Goal: Information Seeking & Learning: Check status

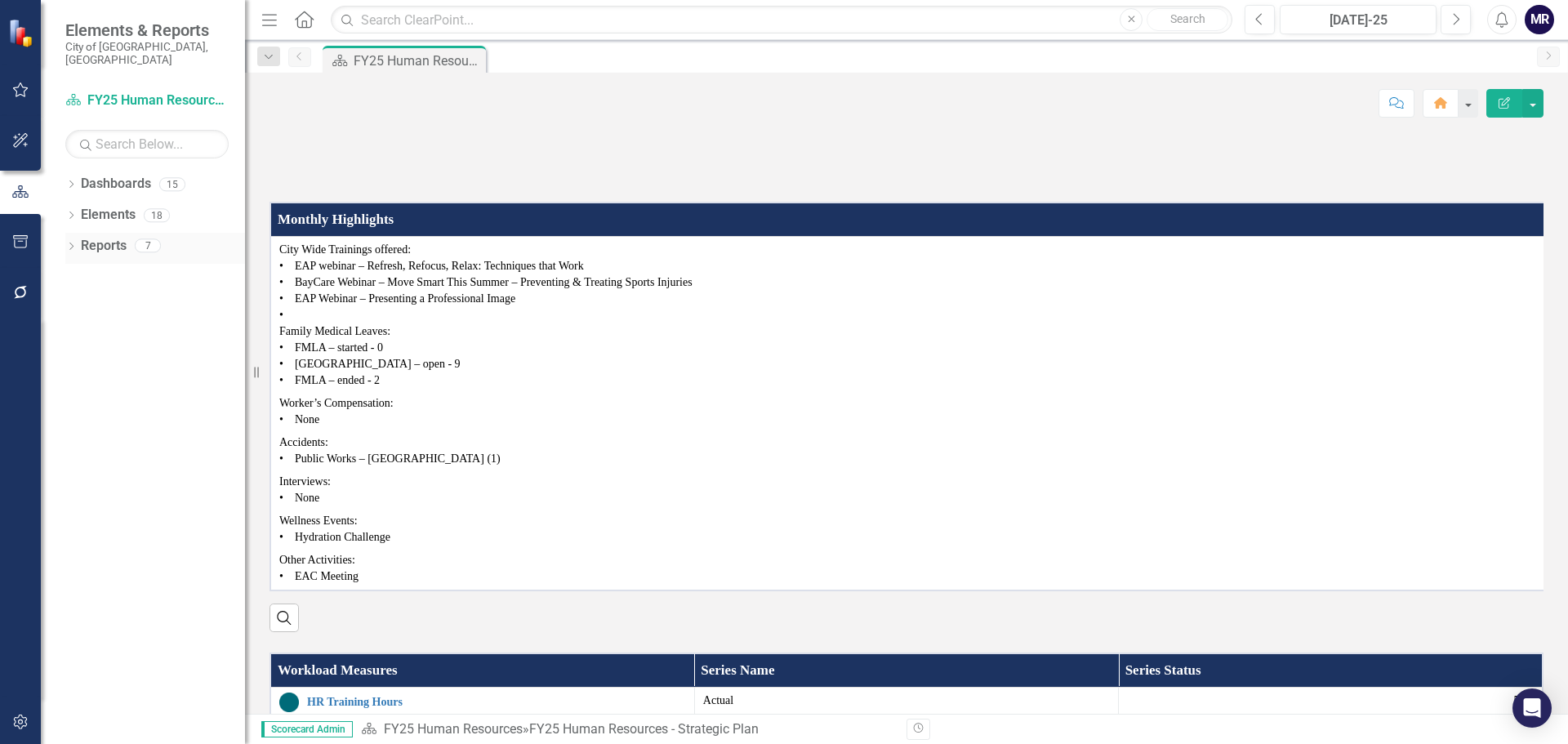
click at [104, 237] on link "Reports" at bounding box center [103, 246] width 46 height 19
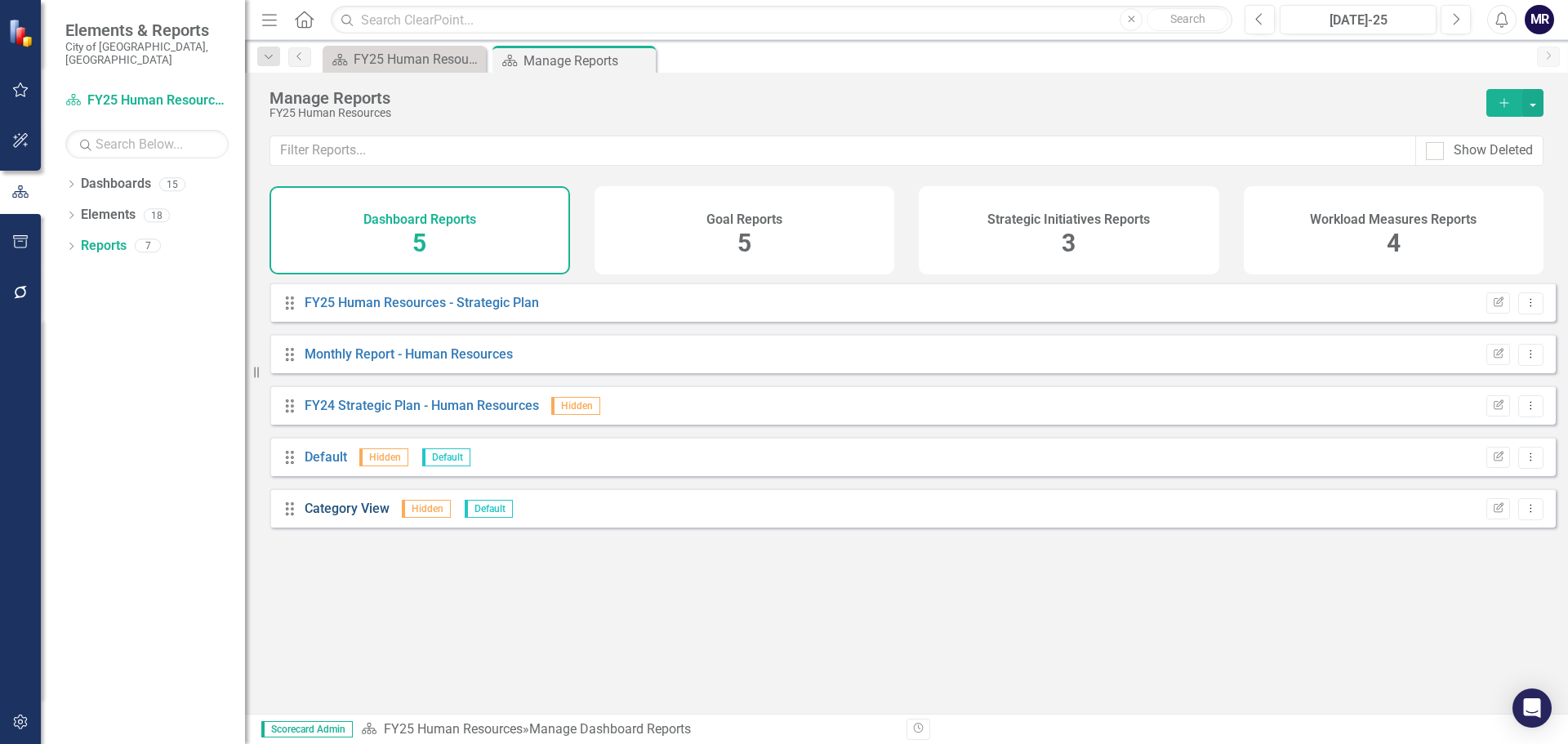
click at [335, 516] on link "Category View" at bounding box center [346, 508] width 85 height 16
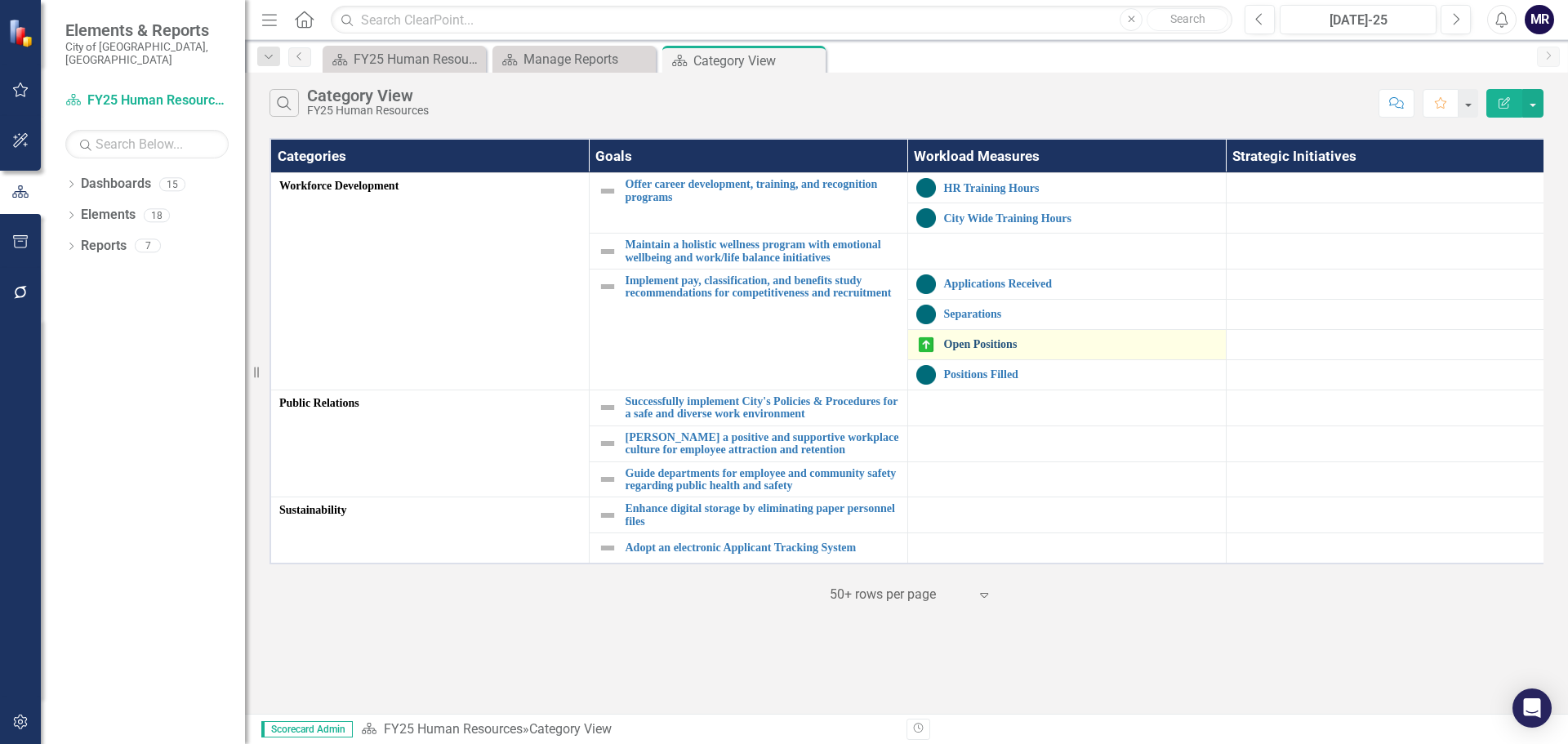
click at [1010, 343] on link "Open Positions" at bounding box center [1081, 344] width 274 height 12
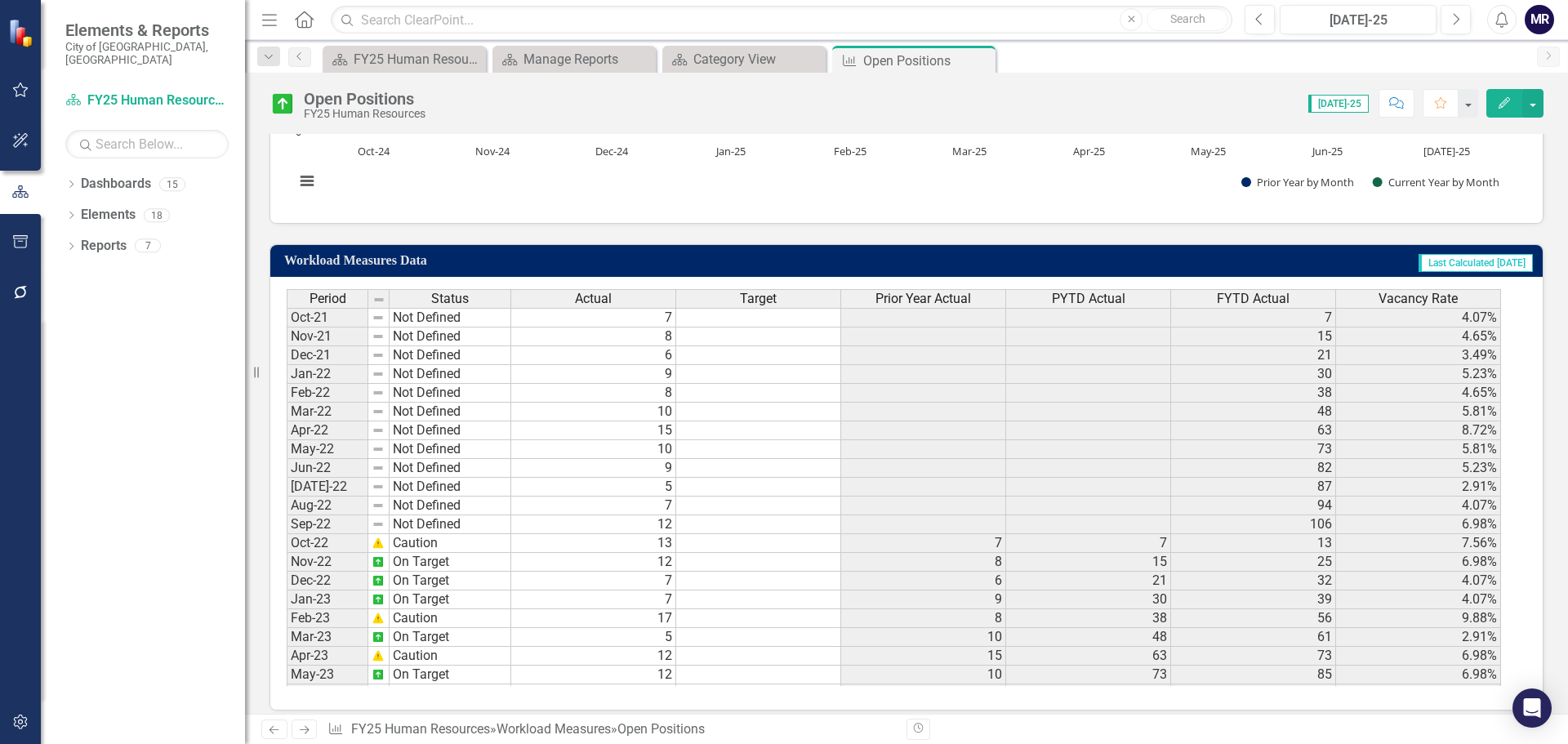
scroll to position [460, 0]
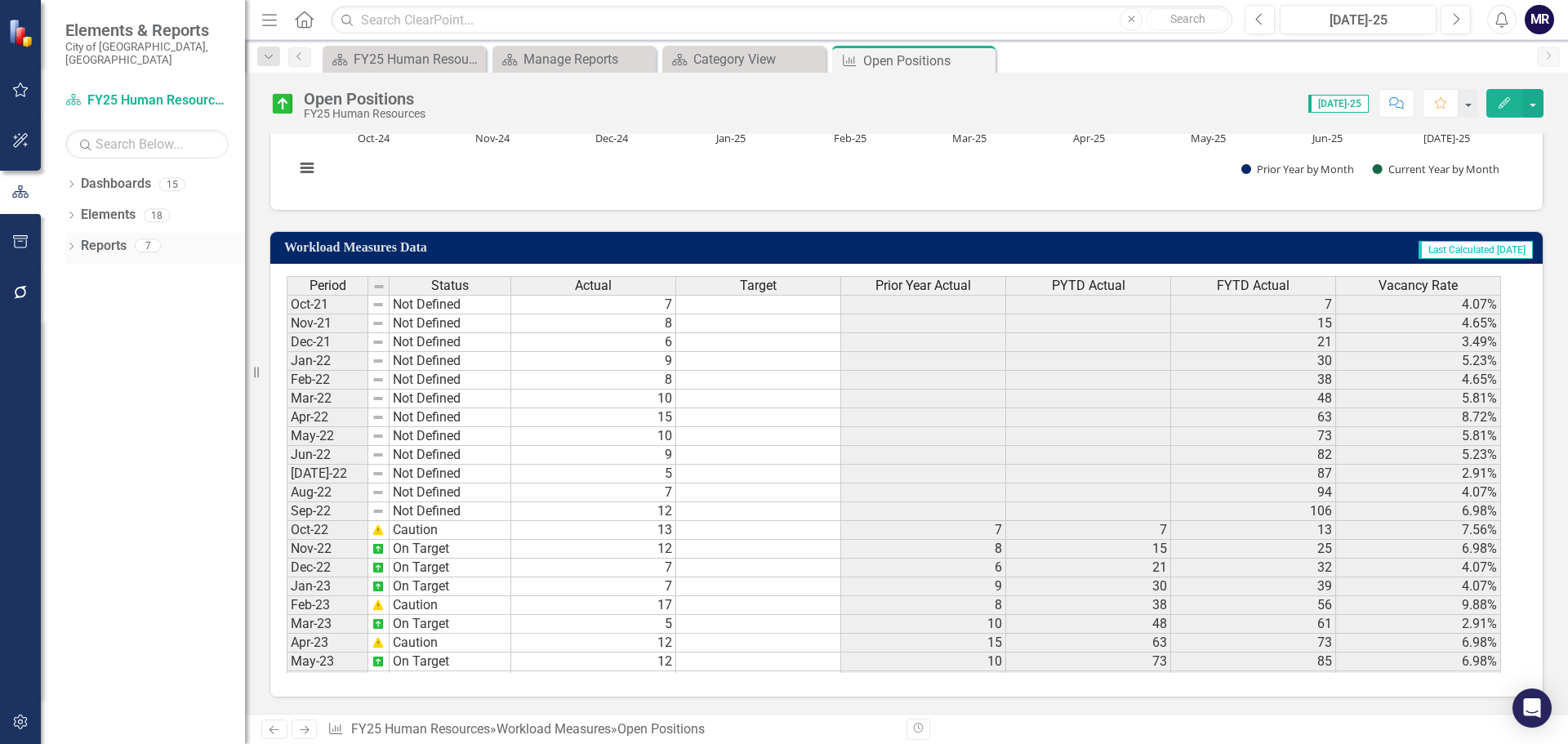
click at [109, 237] on link "Reports" at bounding box center [103, 246] width 46 height 19
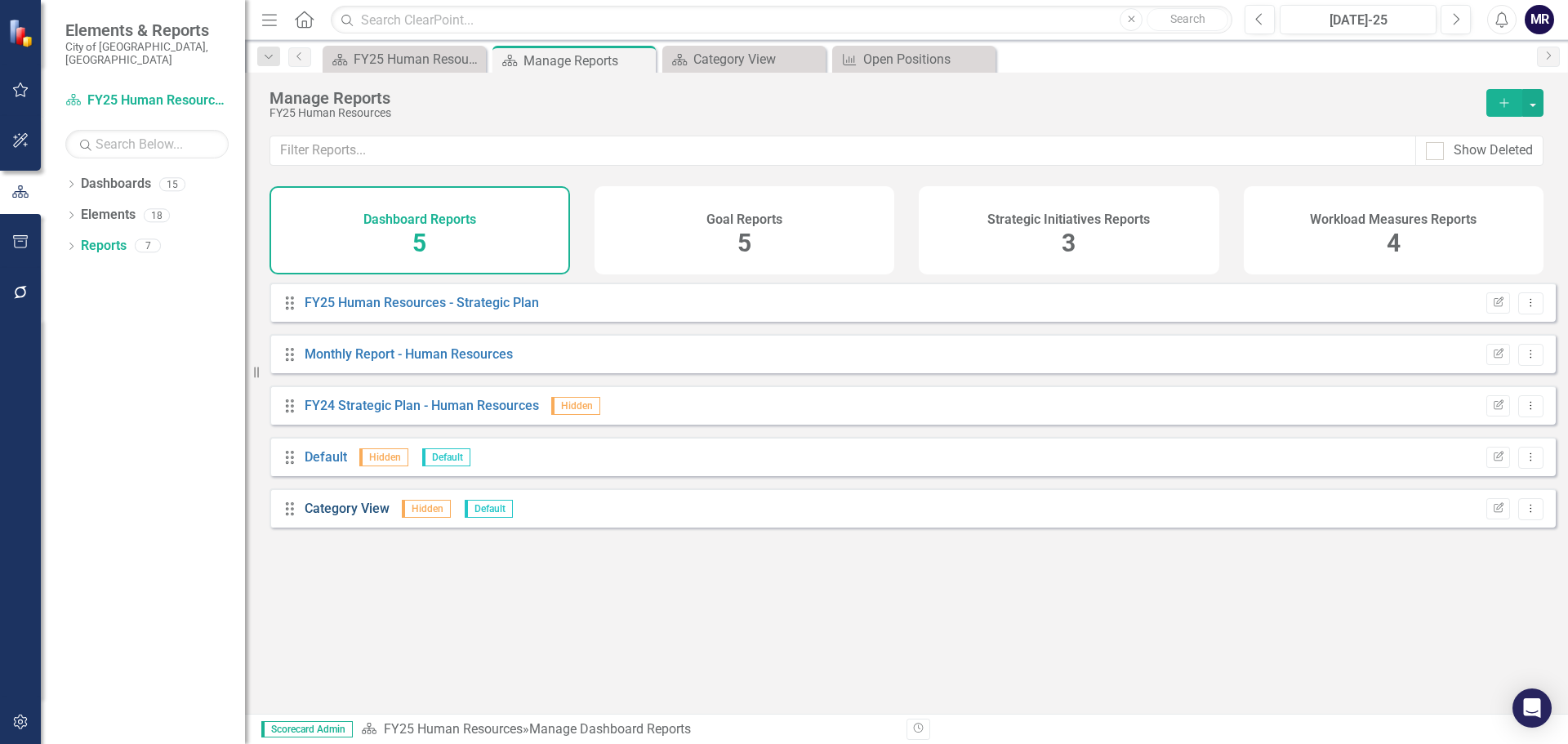
click at [340, 516] on link "Category View" at bounding box center [346, 508] width 85 height 16
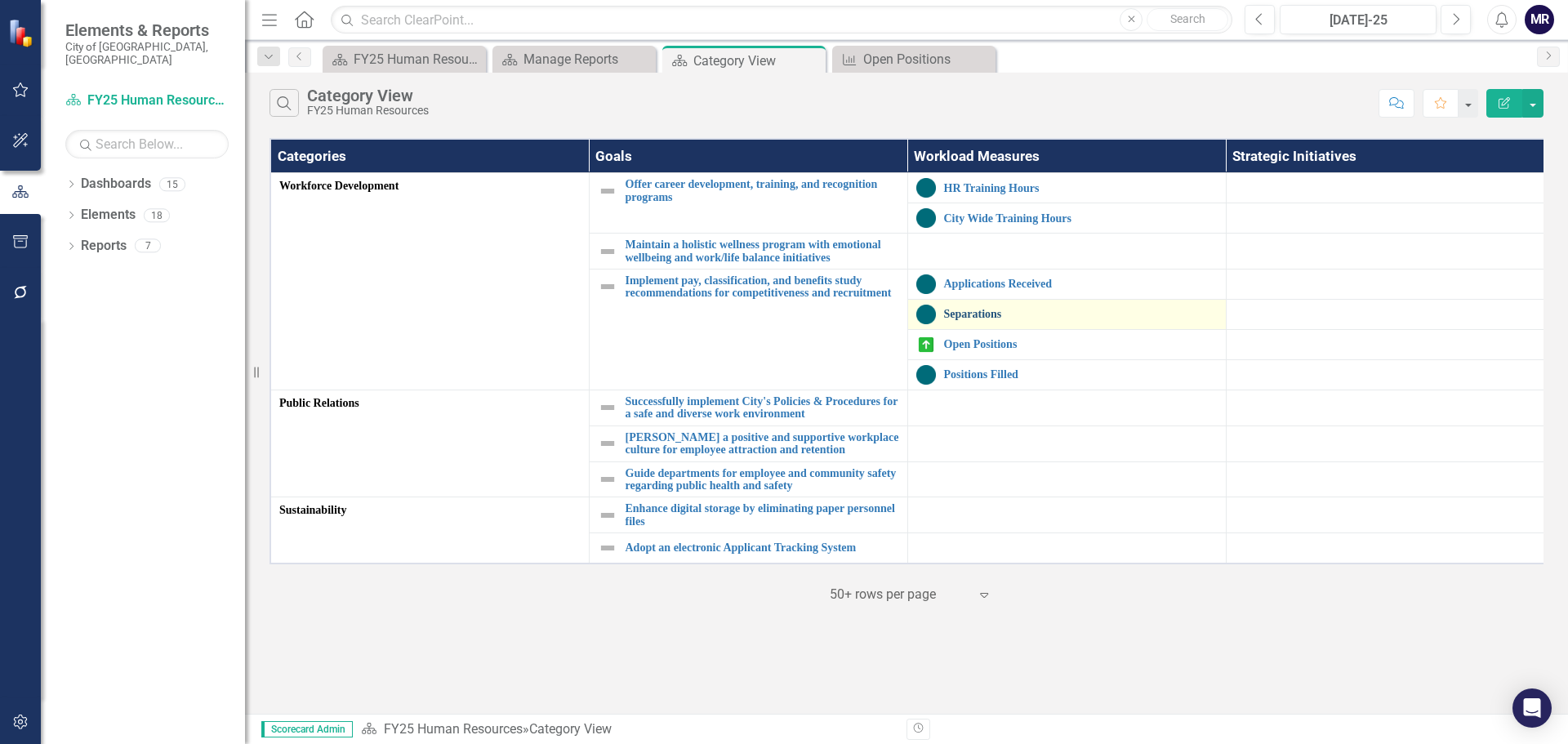
click at [997, 315] on link "Separations" at bounding box center [1081, 314] width 274 height 12
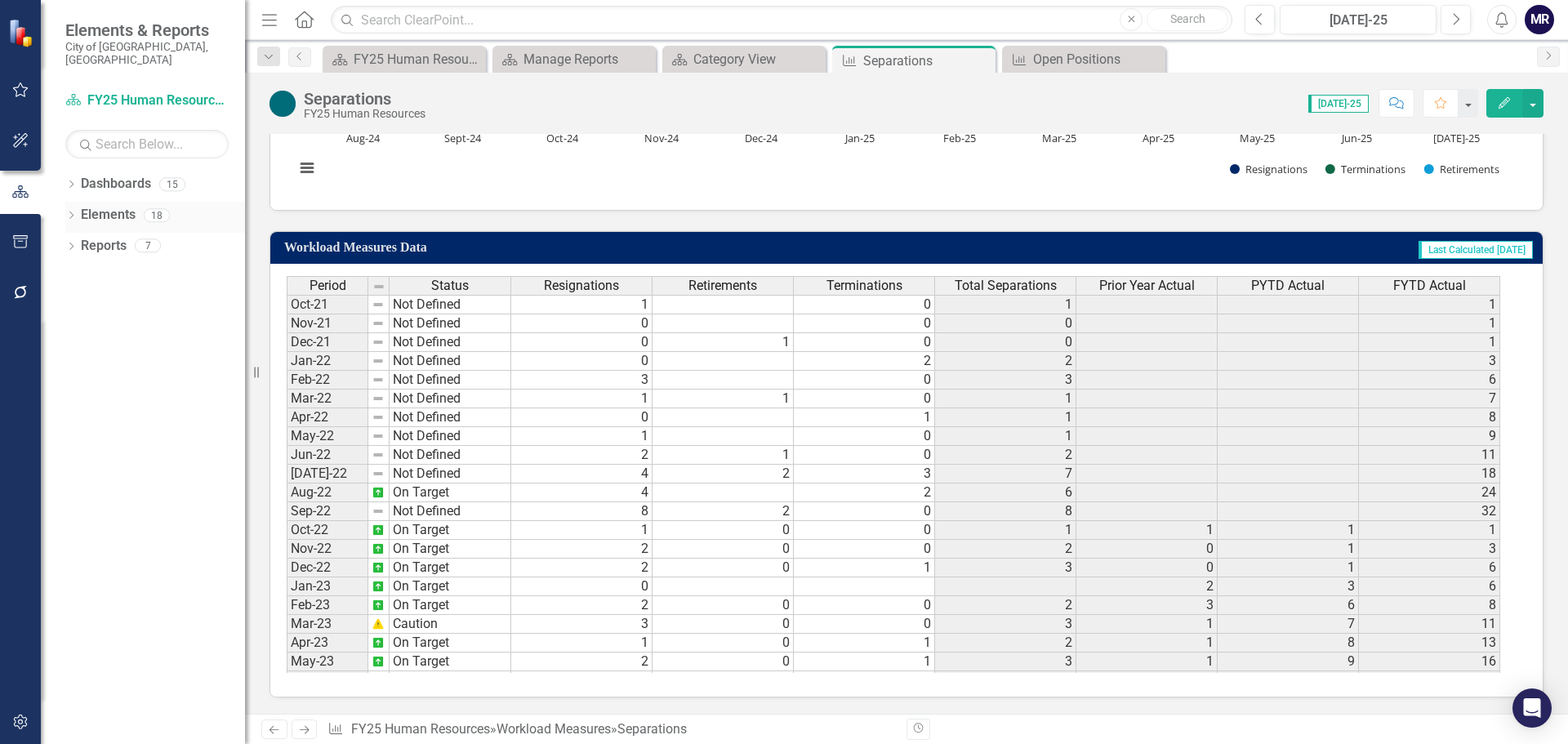
scroll to position [460, 0]
click at [116, 175] on link "Dashboards" at bounding box center [115, 184] width 70 height 19
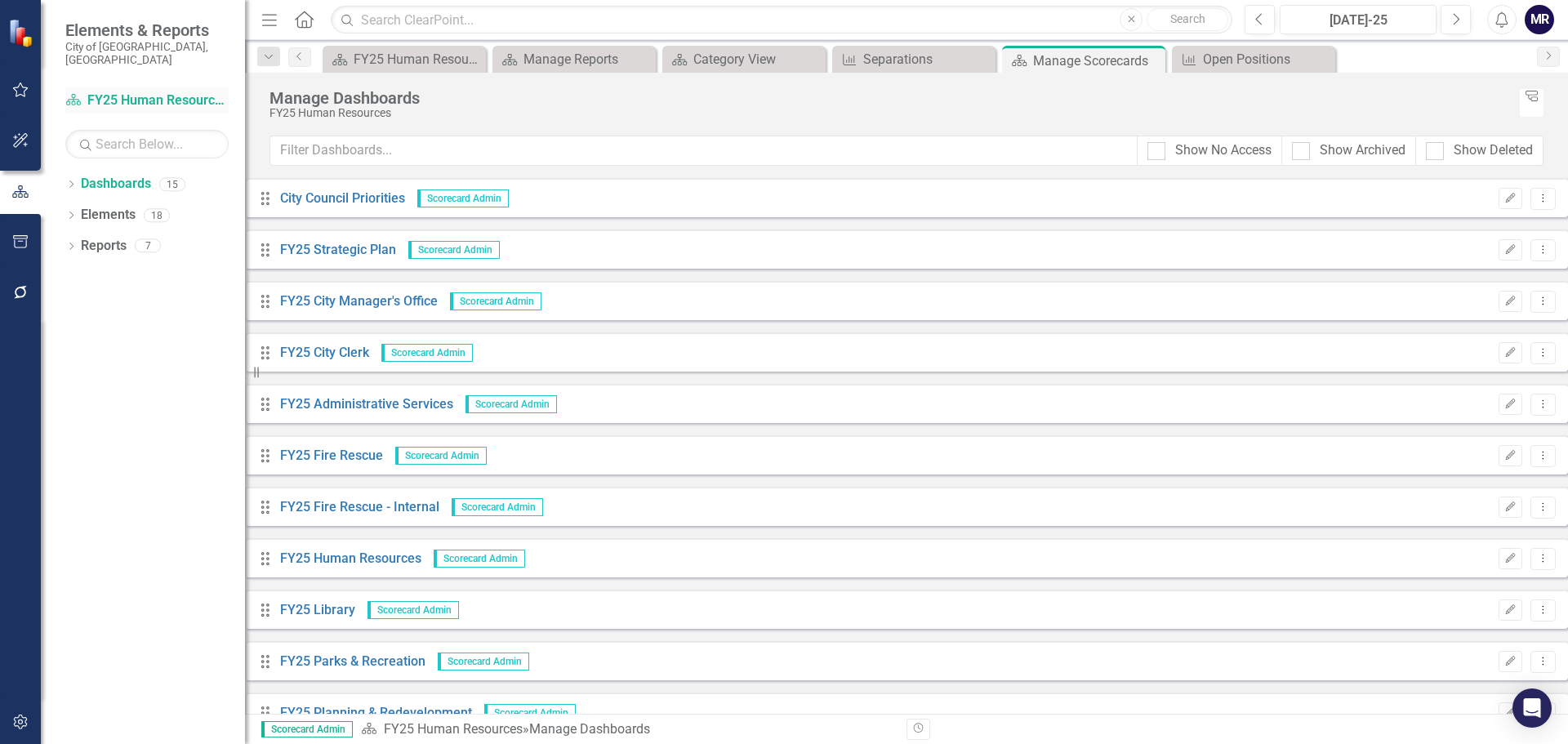
click at [142, 91] on link "Dashboard FY25 Human Resources" at bounding box center [146, 101] width 163 height 19
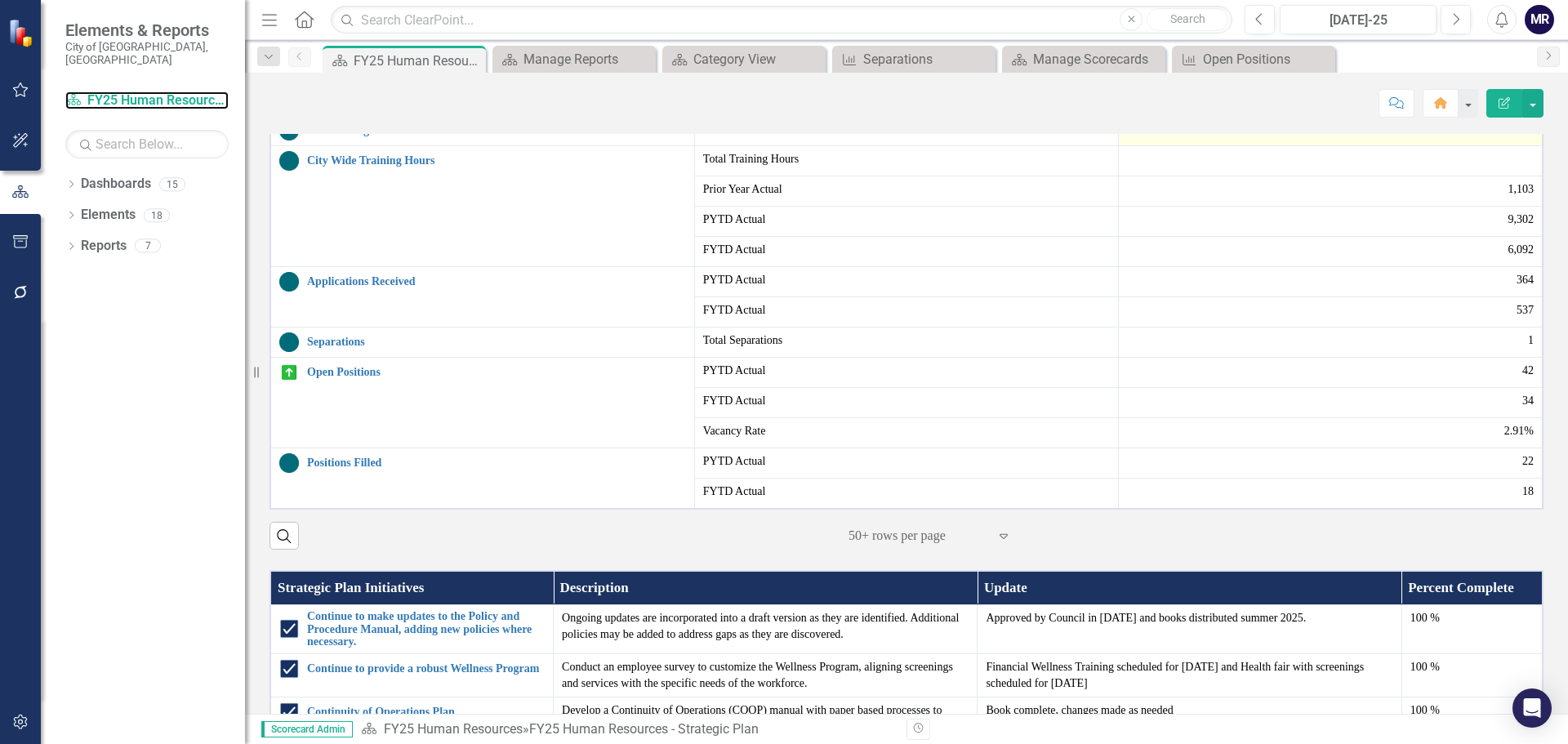
scroll to position [490, 0]
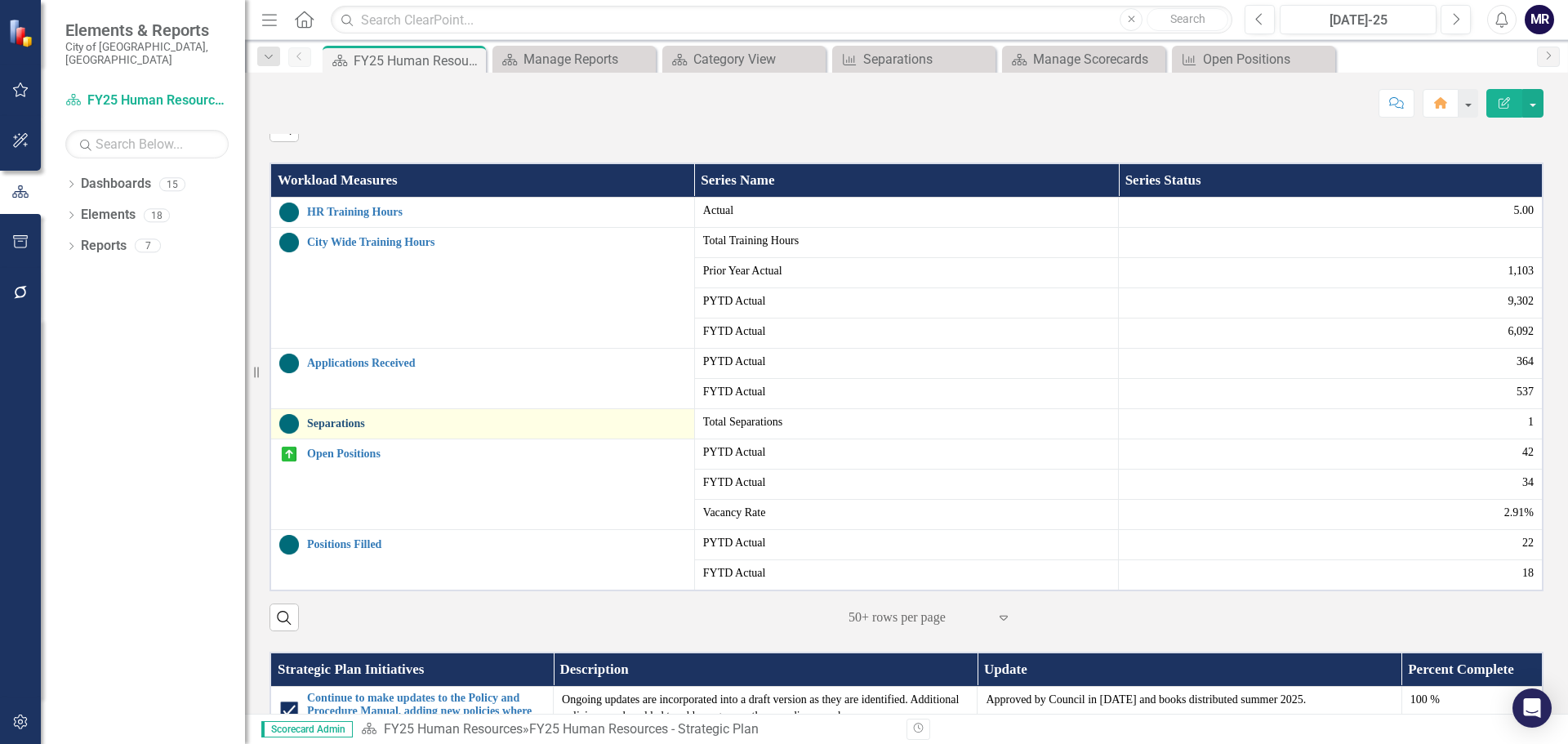
click at [396, 429] on link "Separations" at bounding box center [496, 423] width 379 height 12
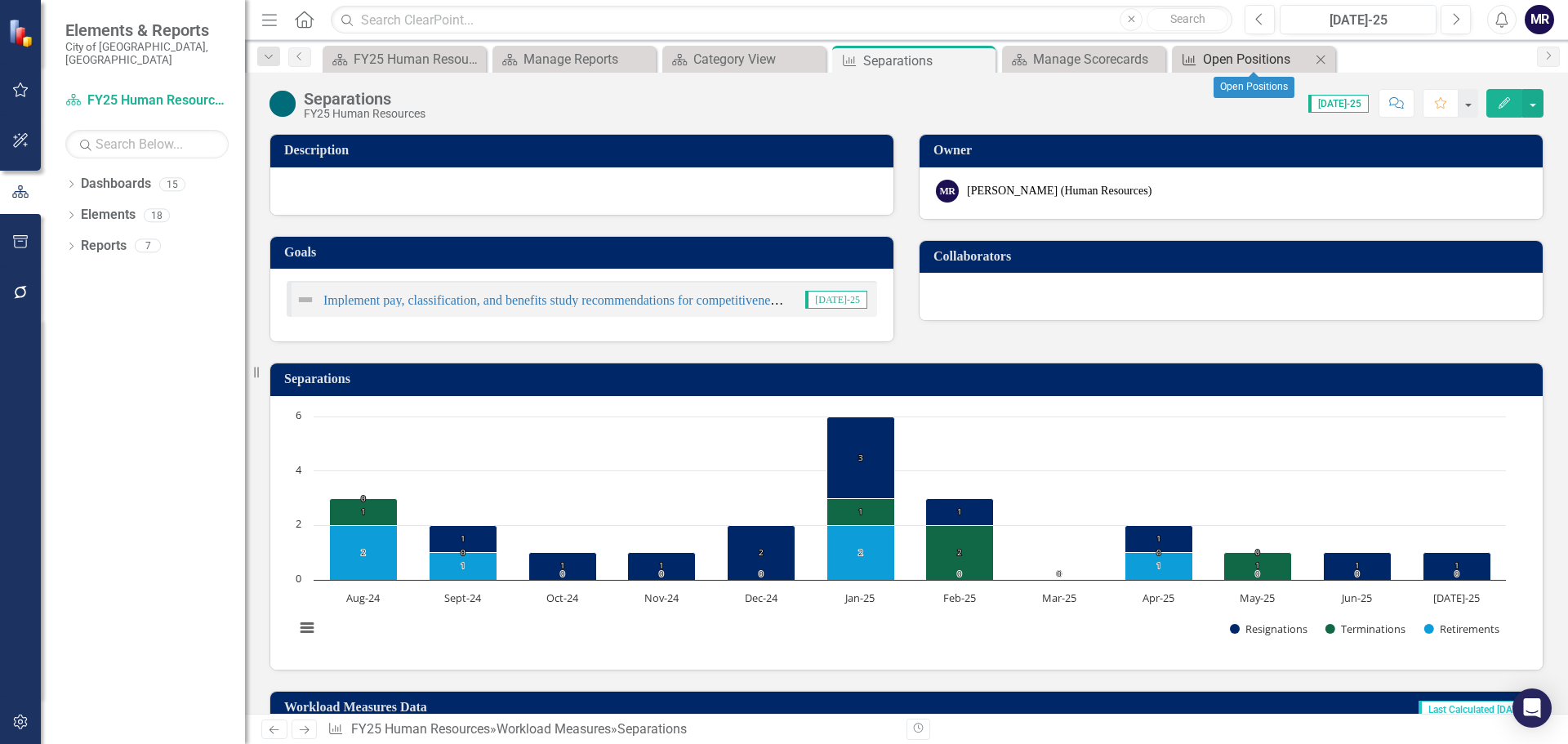
click at [1261, 60] on div "Open Positions" at bounding box center [1257, 60] width 108 height 20
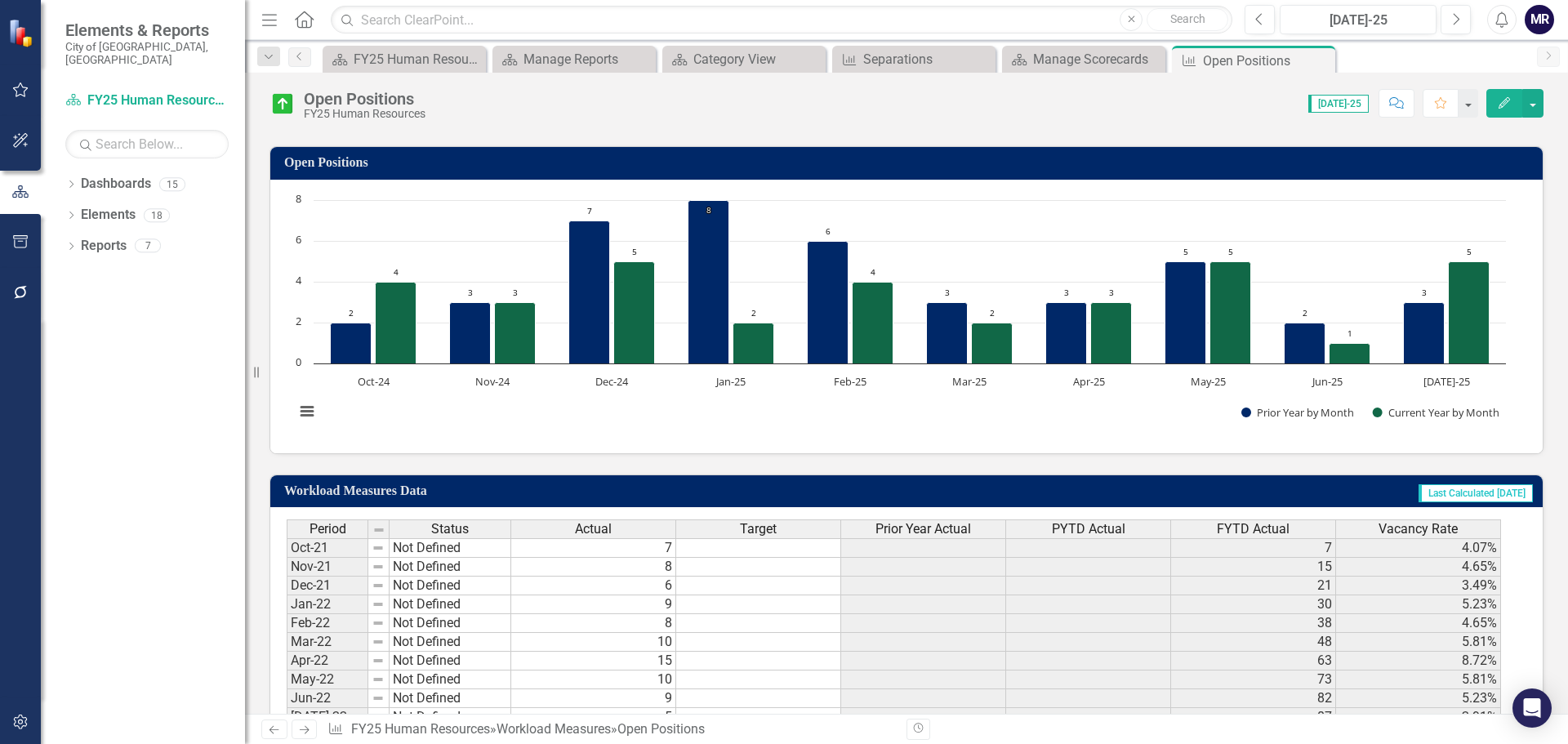
scroll to position [245, 0]
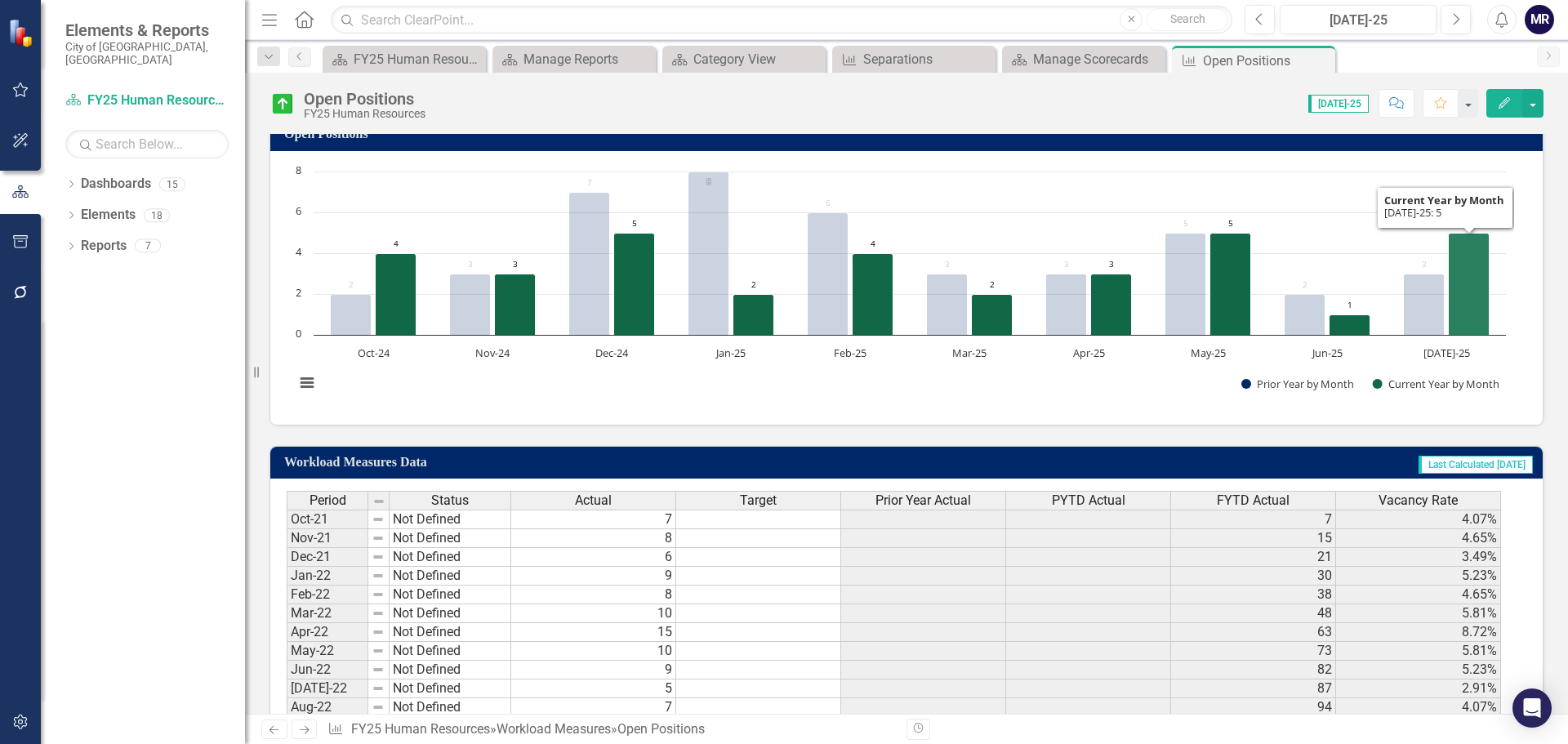
click at [1475, 317] on icon "Jul-25, 5. Current Year by Month." at bounding box center [1469, 284] width 41 height 102
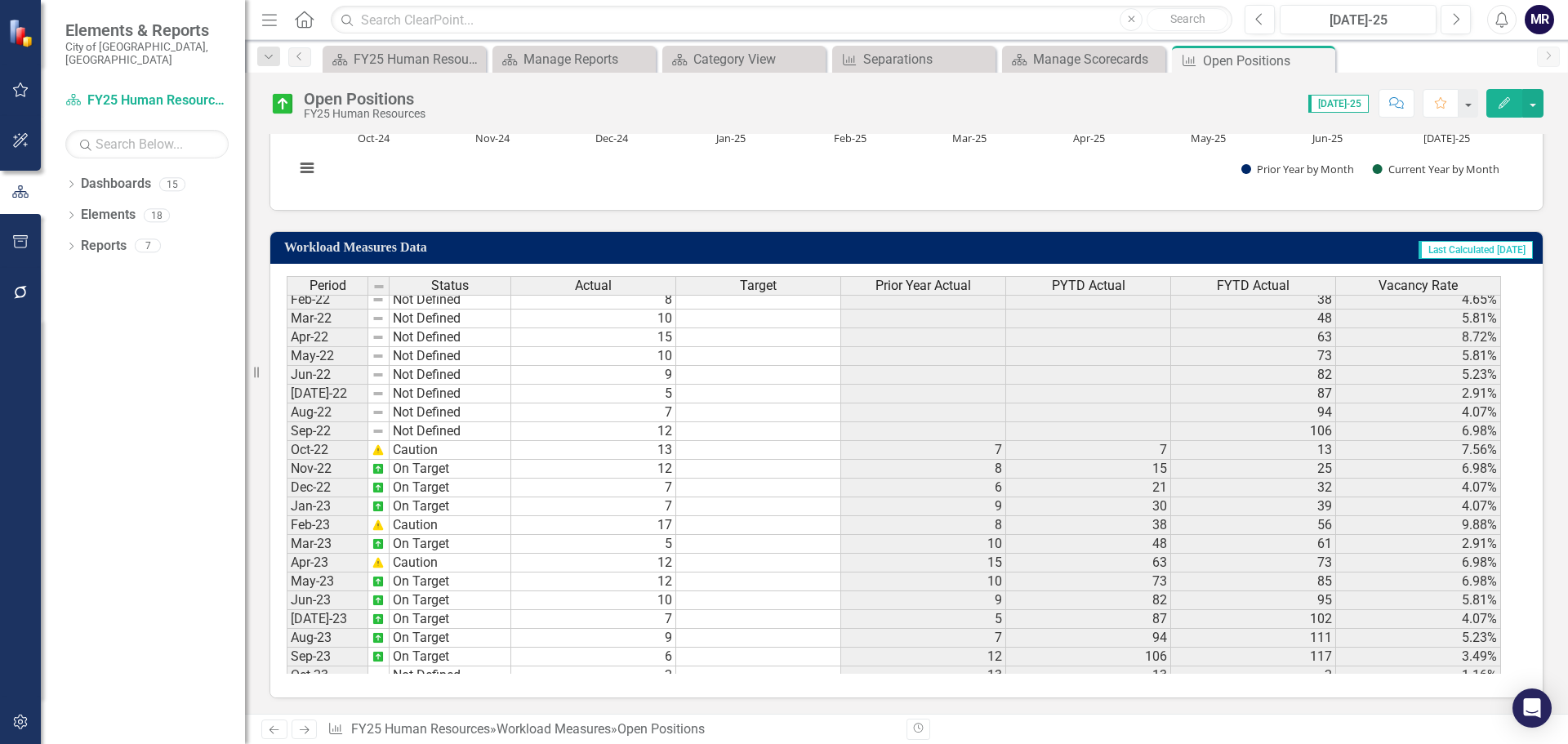
scroll to position [82, 0]
click at [342, 428] on td "Sep-22" at bounding box center [328, 431] width 82 height 19
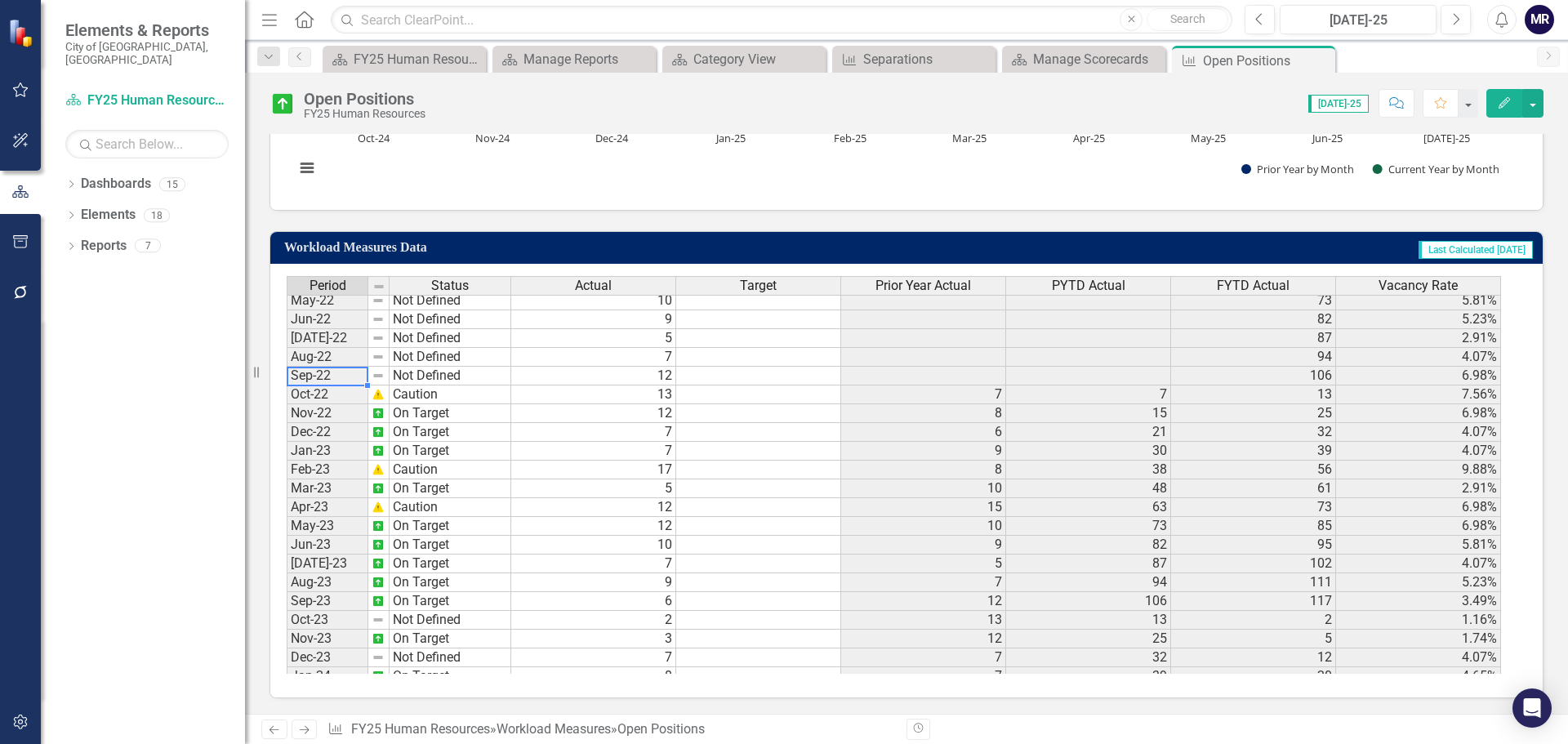
scroll to position [245, 0]
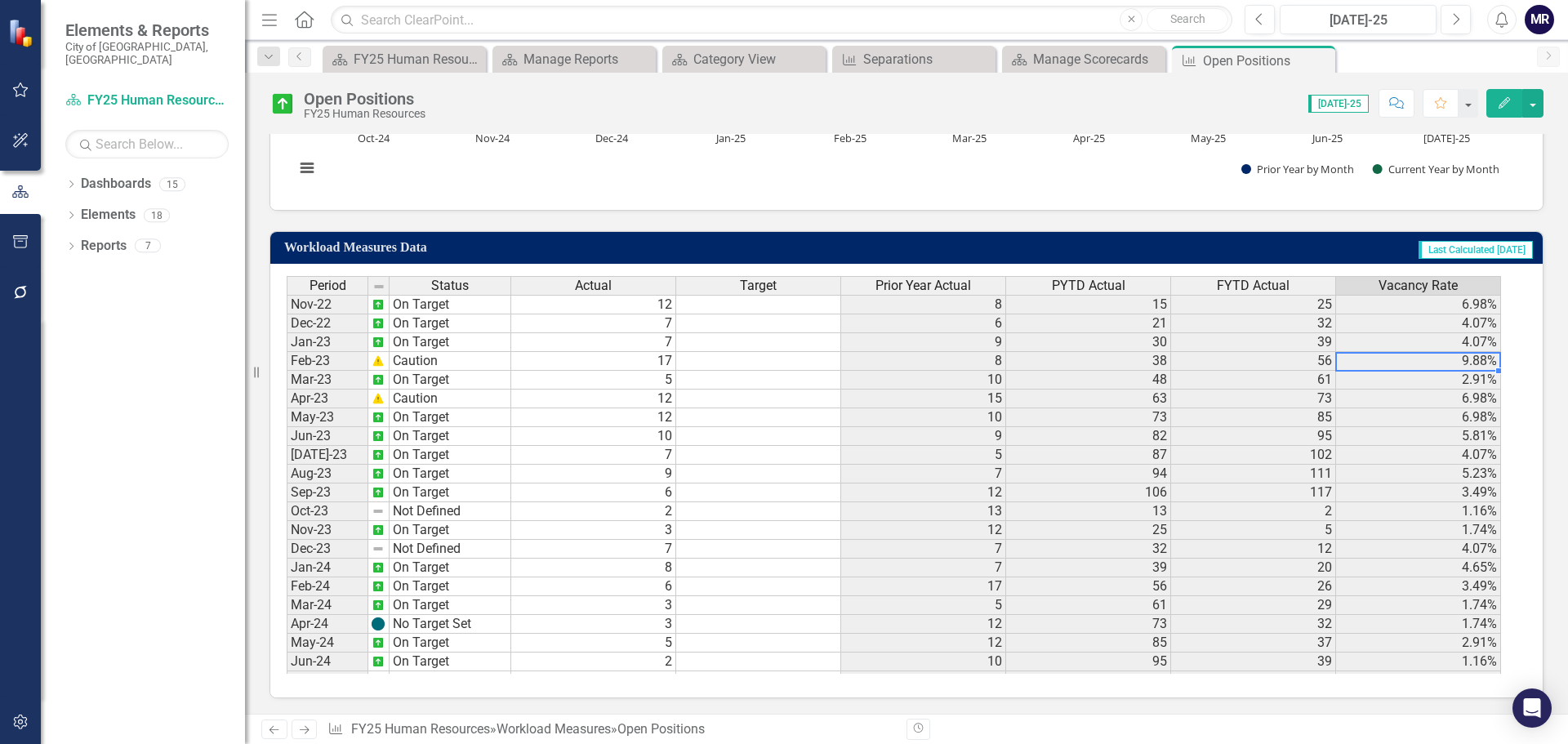
click at [1476, 362] on td "9.88%" at bounding box center [1418, 361] width 165 height 19
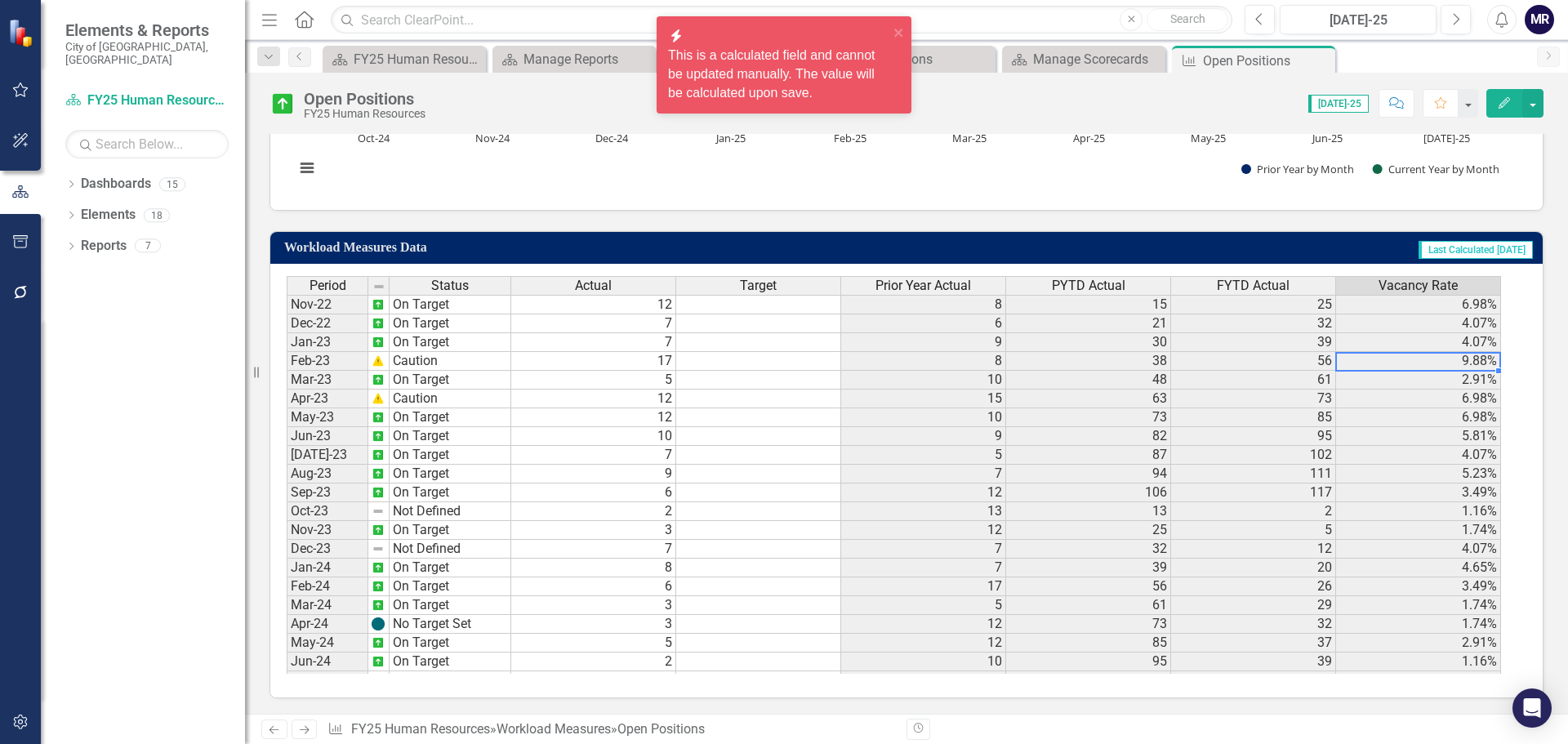
click at [325, 364] on td "Feb-23" at bounding box center [328, 361] width 82 height 19
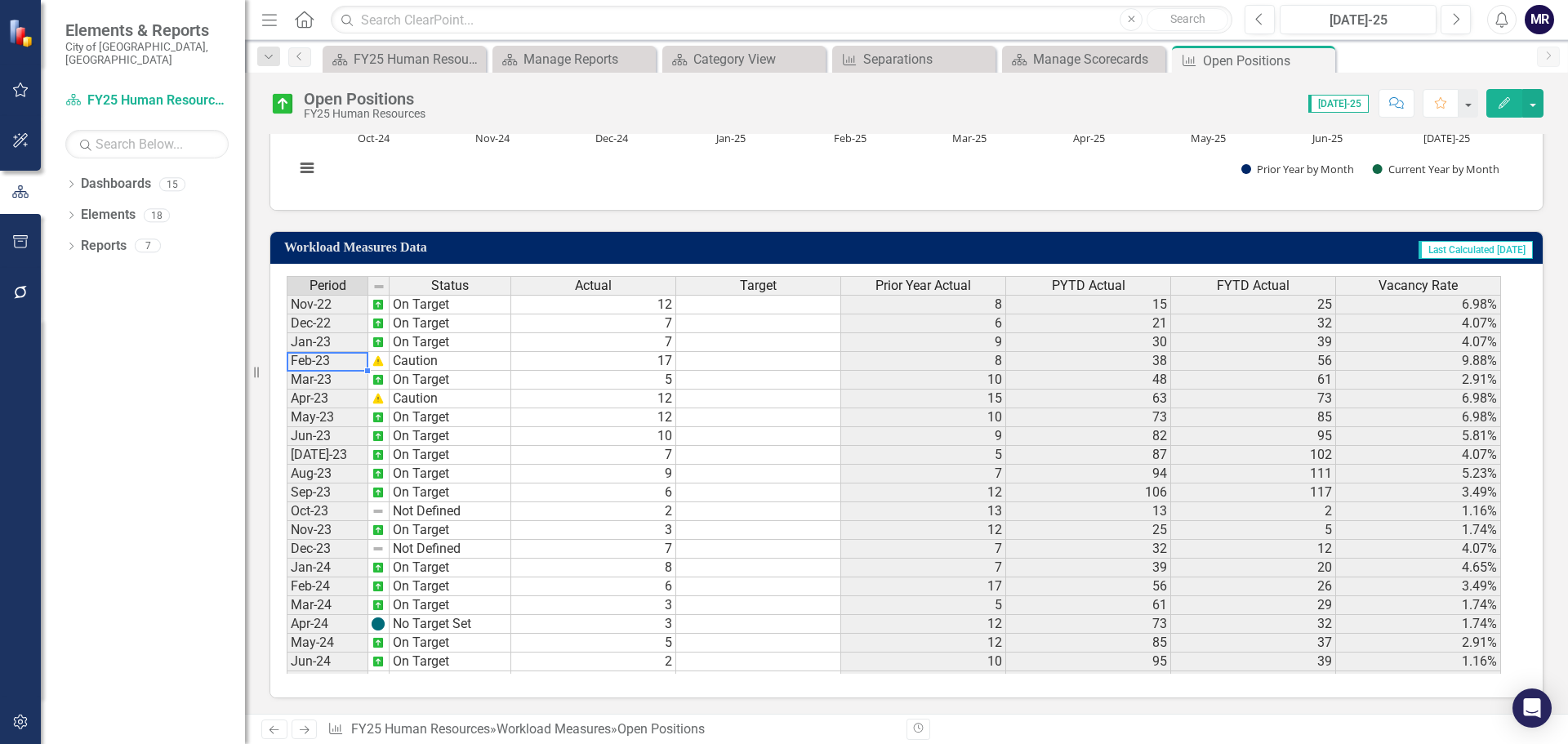
scroll to position [327, 0]
click at [1487, 372] on td "4.07%" at bounding box center [1418, 373] width 165 height 19
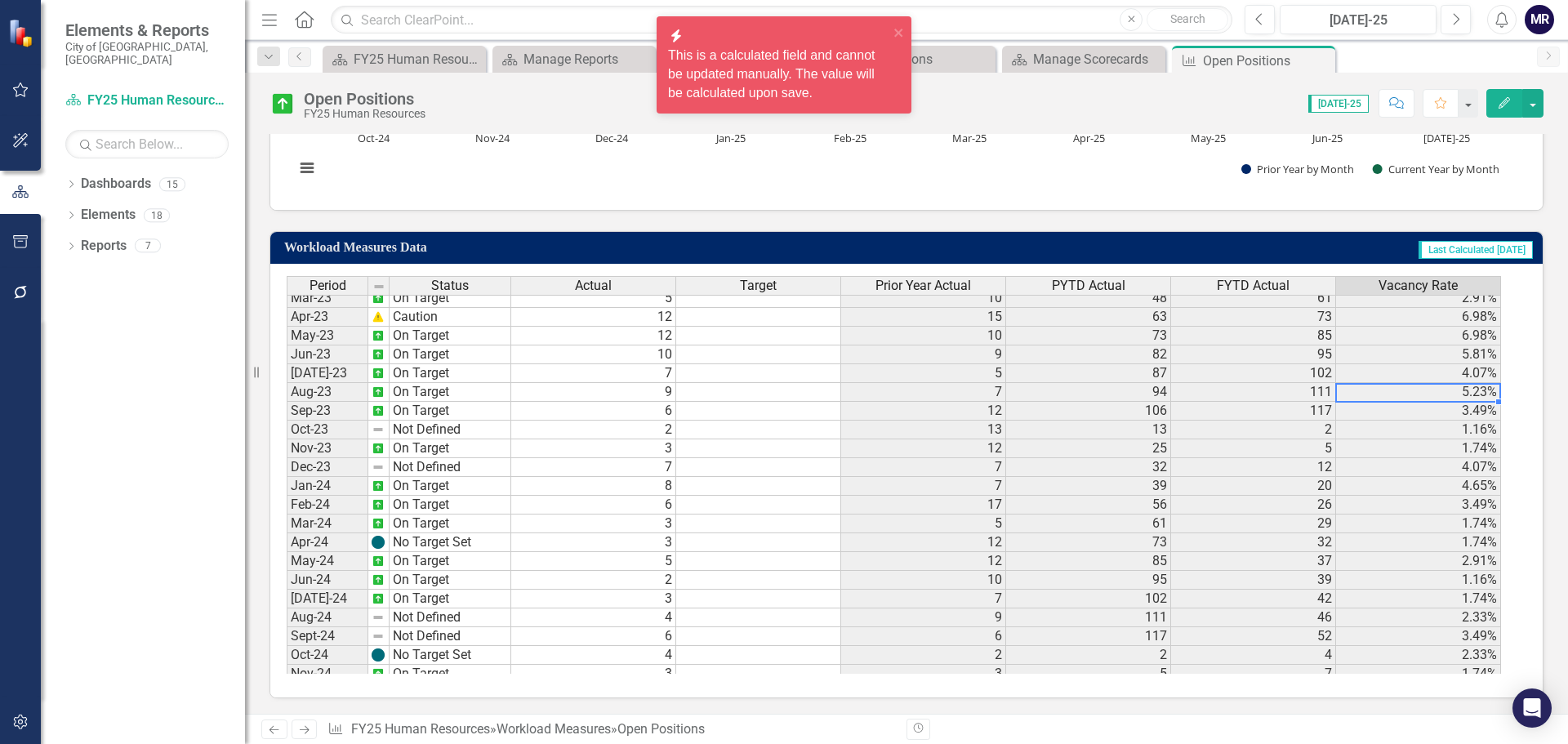
click at [1487, 393] on td "5.23%" at bounding box center [1418, 392] width 165 height 19
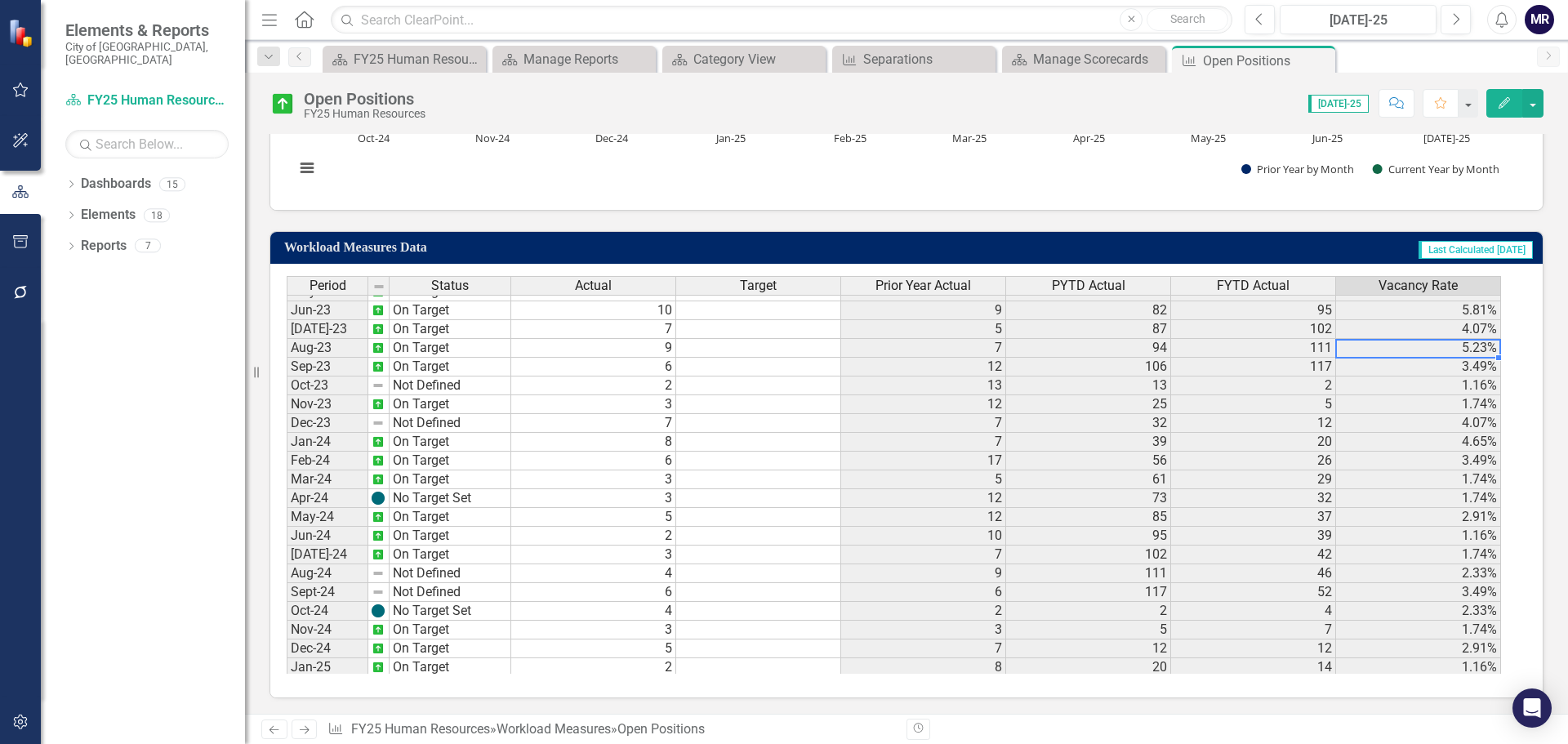
scroll to position [409, 0]
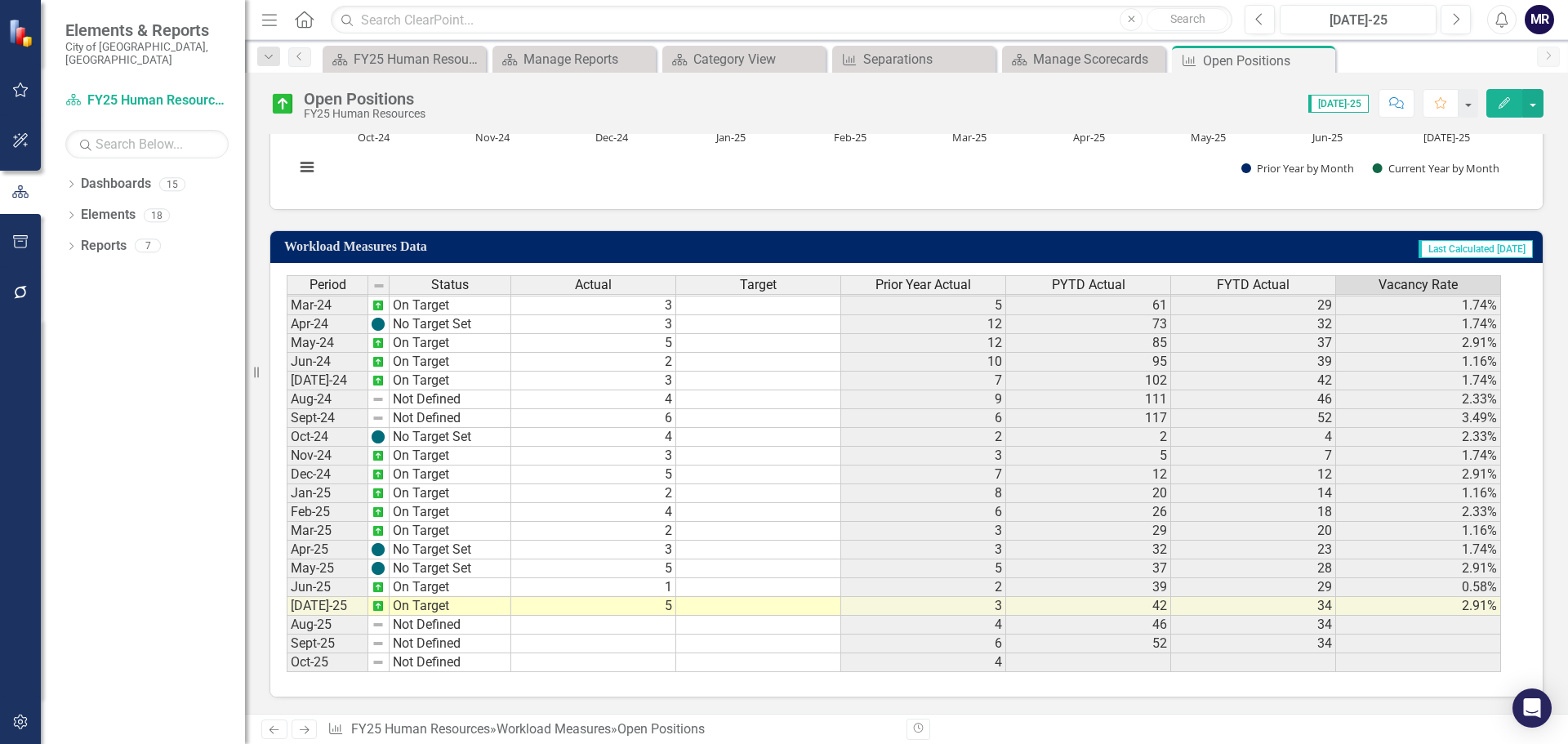
click at [307, 602] on td "[DATE]-25" at bounding box center [328, 606] width 82 height 19
click at [1166, 608] on td "42" at bounding box center [1088, 606] width 165 height 19
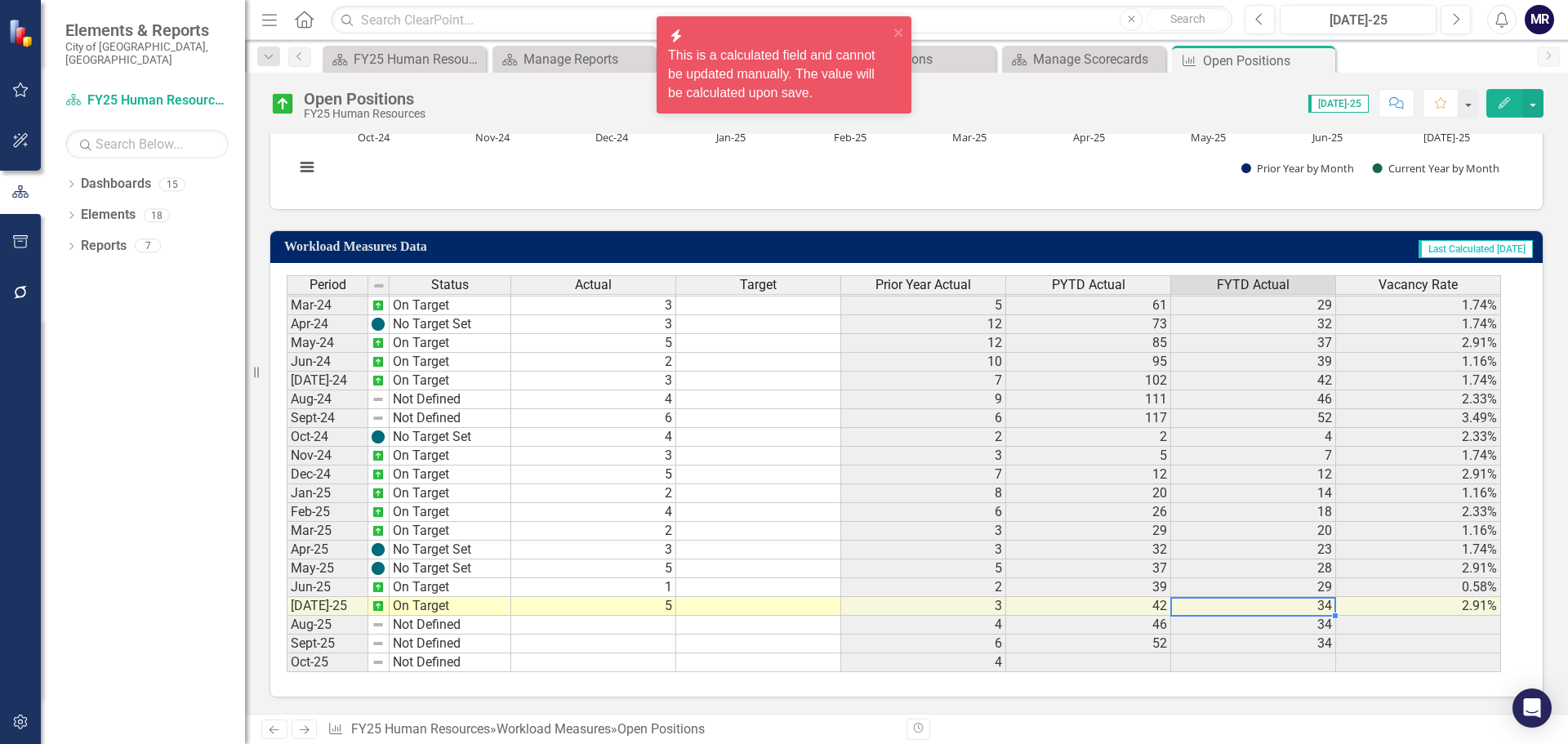
click at [1237, 610] on td "34" at bounding box center [1253, 606] width 165 height 19
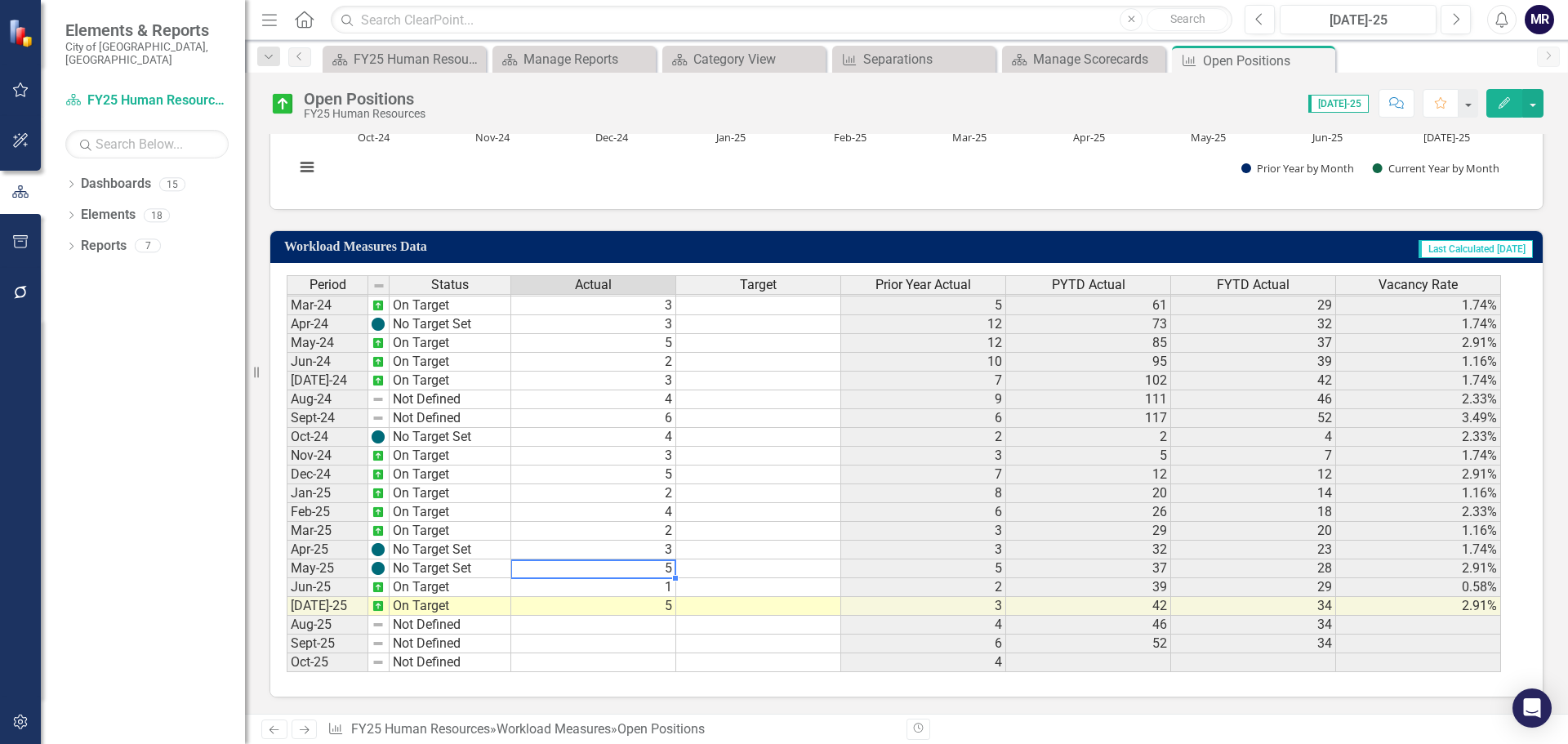
click at [561, 572] on td "5" at bounding box center [593, 569] width 165 height 19
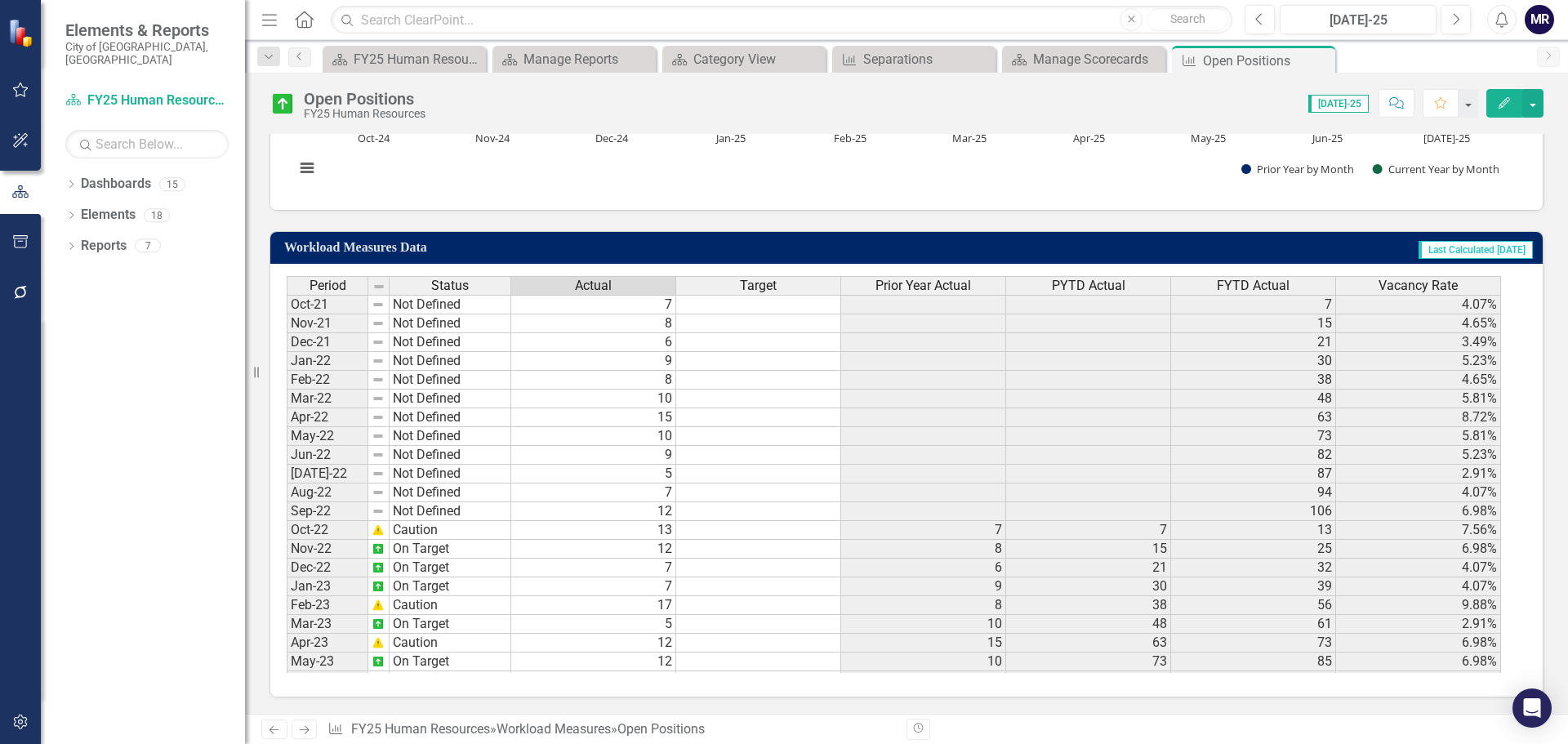
scroll to position [460, 0]
click at [1345, 110] on span "[DATE]-25" at bounding box center [1338, 103] width 61 height 18
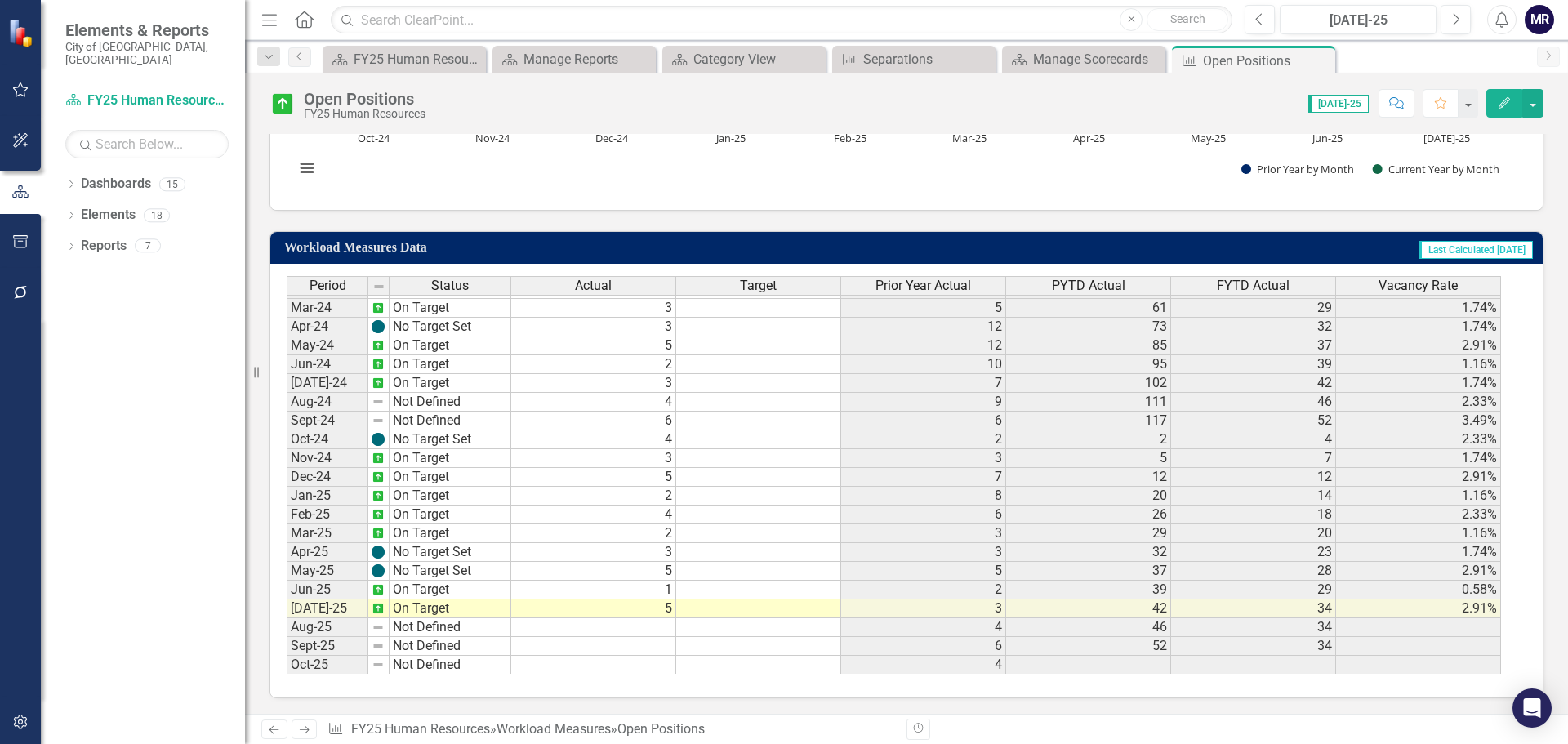
scroll to position [544, 0]
click at [1449, 610] on td "2.91%" at bounding box center [1418, 607] width 165 height 19
click at [1471, 588] on td "0.58%" at bounding box center [1418, 588] width 165 height 19
